Goal: Book appointment/travel/reservation

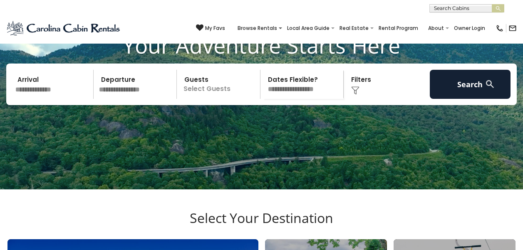
scroll to position [27, 0]
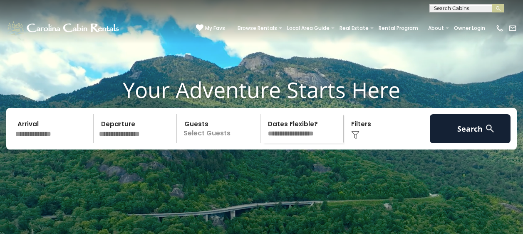
click at [45, 143] on input "text" at bounding box center [52, 128] width 81 height 29
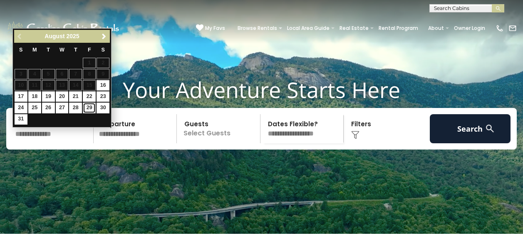
click at [89, 108] on link "29" at bounding box center [89, 108] width 13 height 10
type input "*******"
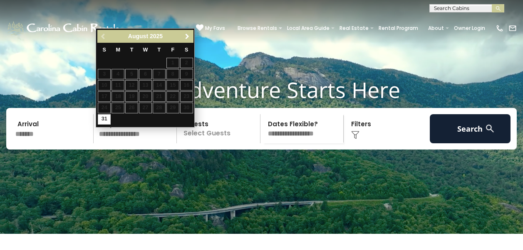
click at [188, 37] on span "Next" at bounding box center [187, 36] width 7 height 7
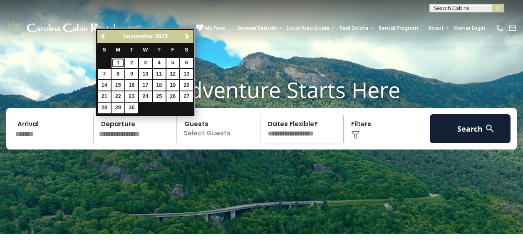
click at [119, 63] on link "1" at bounding box center [117, 63] width 13 height 10
type input "******"
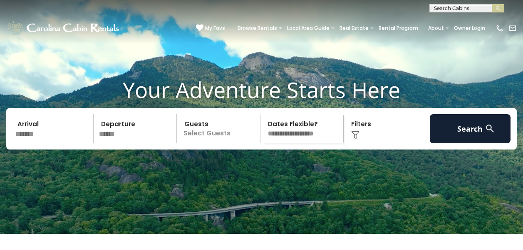
click at [209, 143] on p "Select Guests" at bounding box center [219, 128] width 81 height 29
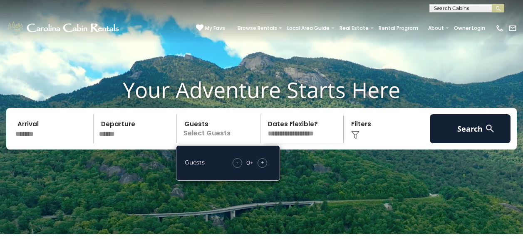
click at [262, 167] on span "+" at bounding box center [262, 162] width 3 height 8
click at [304, 143] on select "**********" at bounding box center [303, 128] width 81 height 29
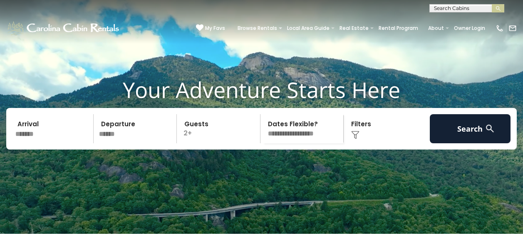
select select "*"
click at [263, 127] on select "**********" at bounding box center [303, 128] width 81 height 29
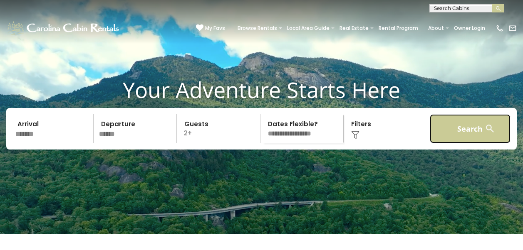
click at [454, 141] on button "Search" at bounding box center [470, 128] width 81 height 29
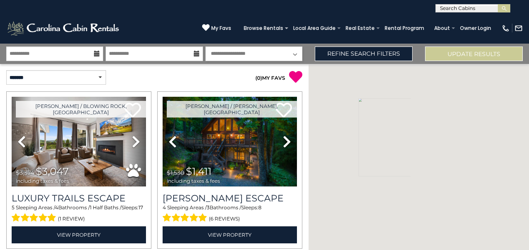
select select "*"
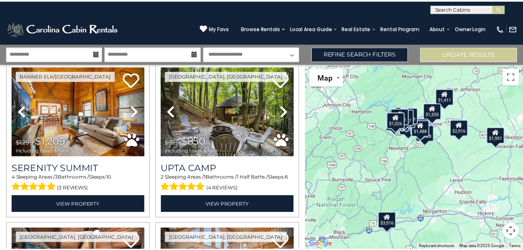
scroll to position [676, 0]
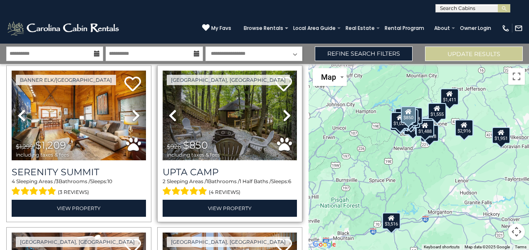
click at [211, 117] on img at bounding box center [230, 116] width 134 height 90
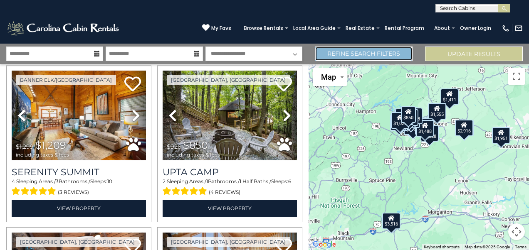
click at [349, 55] on link "Refine Search Filters" at bounding box center [364, 54] width 98 height 15
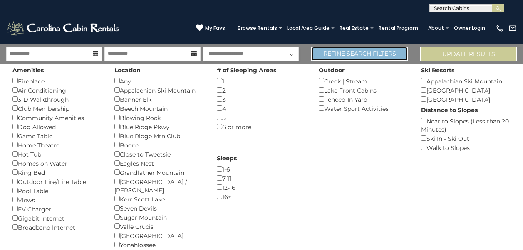
scroll to position [671, 0]
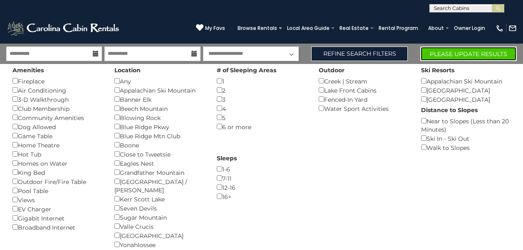
click at [487, 52] on button "Please Update Results" at bounding box center [468, 54] width 96 height 15
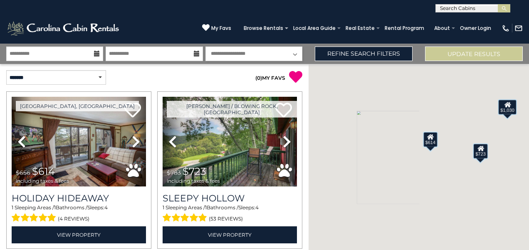
select select "*"
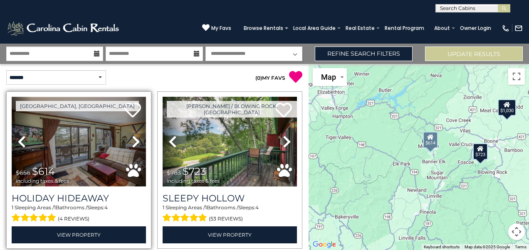
click at [67, 153] on img at bounding box center [79, 142] width 134 height 90
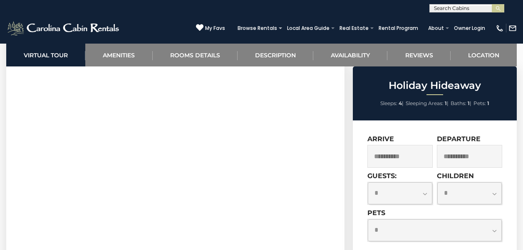
scroll to position [365, 0]
click at [122, 53] on link "Amenities" at bounding box center [118, 55] width 67 height 23
